Goal: Task Accomplishment & Management: Manage account settings

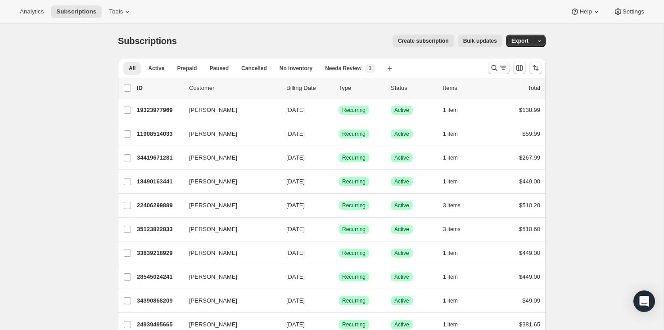
click at [496, 67] on icon "Search and filter results" at bounding box center [495, 68] width 6 height 6
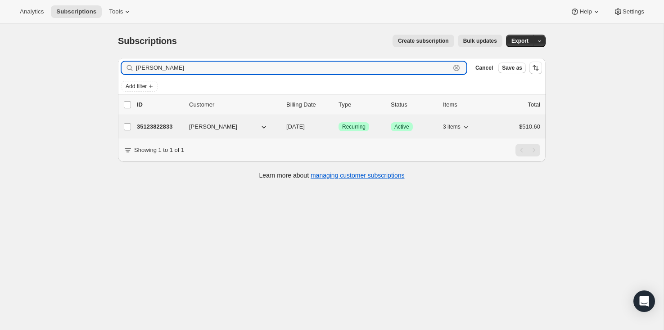
type input "[PERSON_NAME]"
click at [172, 128] on p "35123822833" at bounding box center [159, 126] width 45 height 9
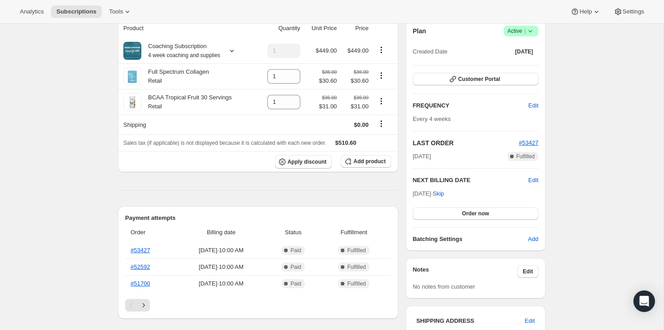
scroll to position [90, 0]
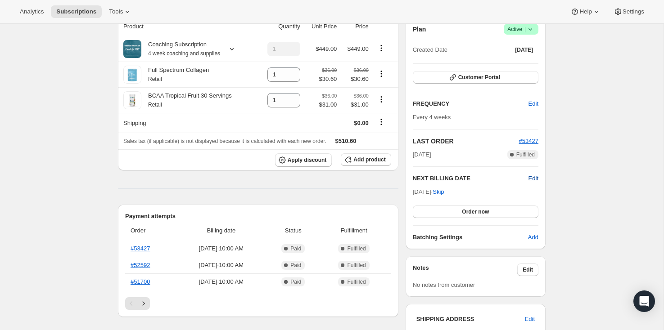
click at [533, 178] on span "Edit" at bounding box center [534, 178] width 10 height 9
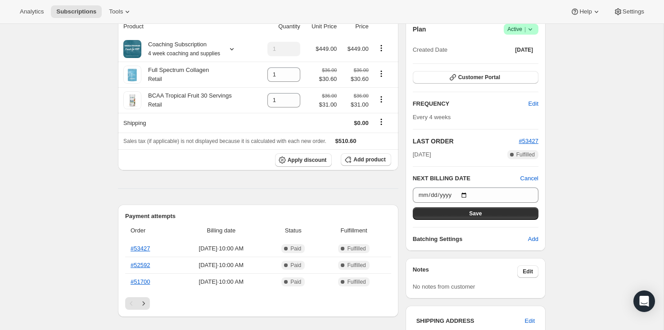
click at [529, 178] on span "Cancel" at bounding box center [529, 178] width 18 height 9
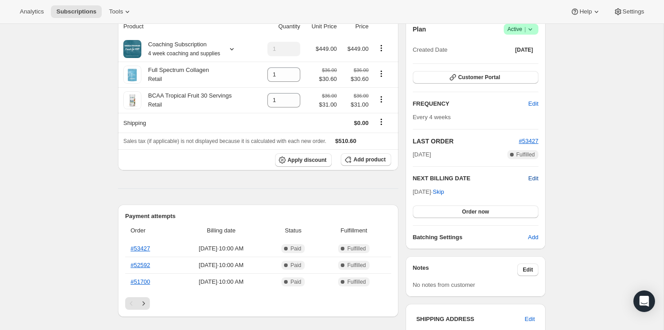
click at [535, 179] on span "Edit" at bounding box center [534, 178] width 10 height 9
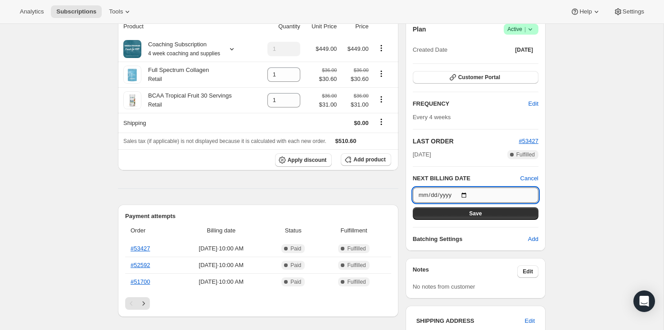
click at [475, 195] on input "[DATE]" at bounding box center [476, 195] width 126 height 15
type input "[DATE]"
click at [525, 195] on input "[DATE]" at bounding box center [476, 195] width 126 height 15
drag, startPoint x: 480, startPoint y: 215, endPoint x: 499, endPoint y: 222, distance: 20.7
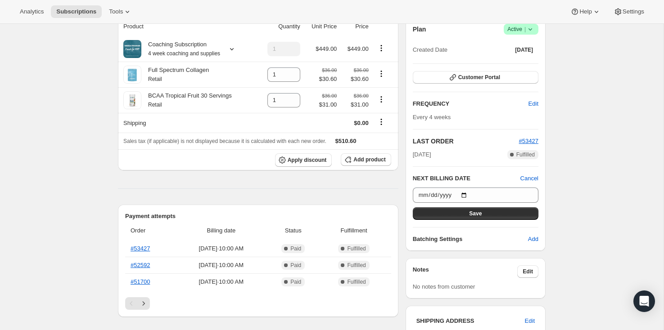
click at [479, 215] on span "Save" at bounding box center [475, 213] width 13 height 7
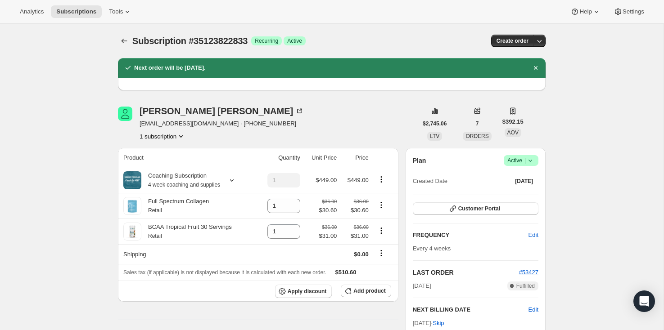
scroll to position [0, 0]
